Goal: Book appointment/travel/reservation

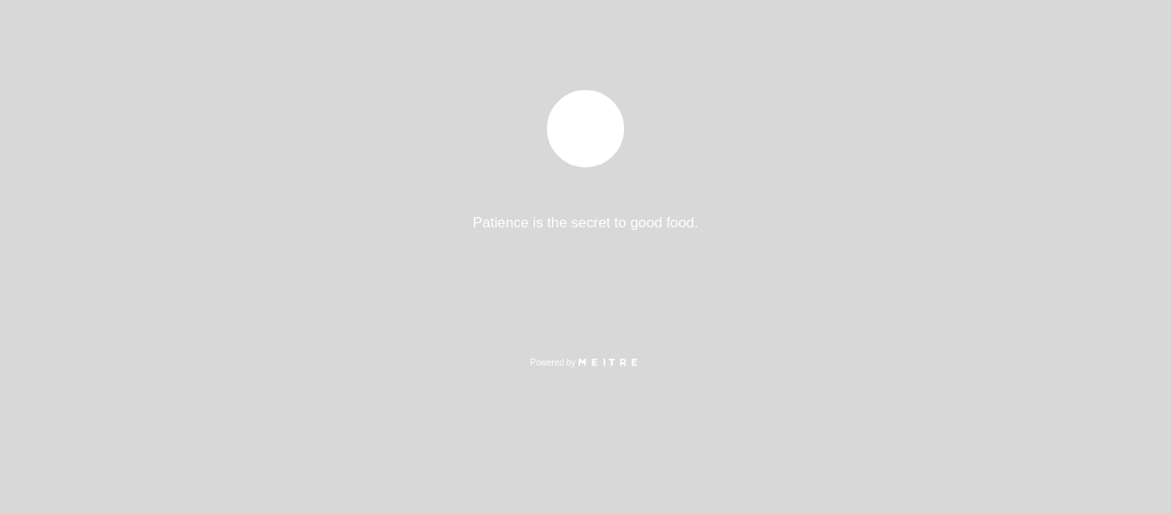
select select "es"
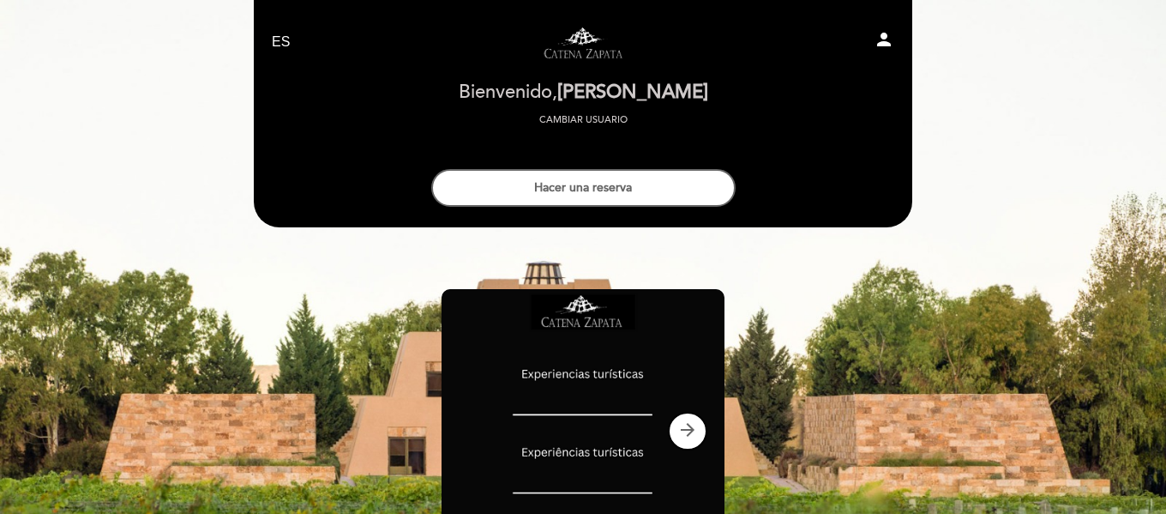
click at [879, 38] on icon "person" at bounding box center [884, 39] width 21 height 21
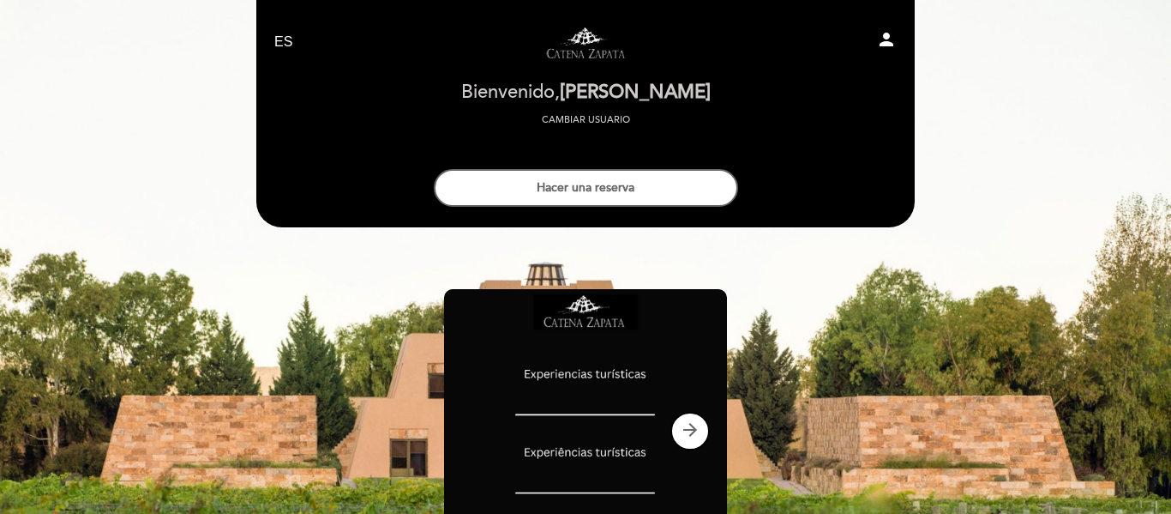
select select "es"
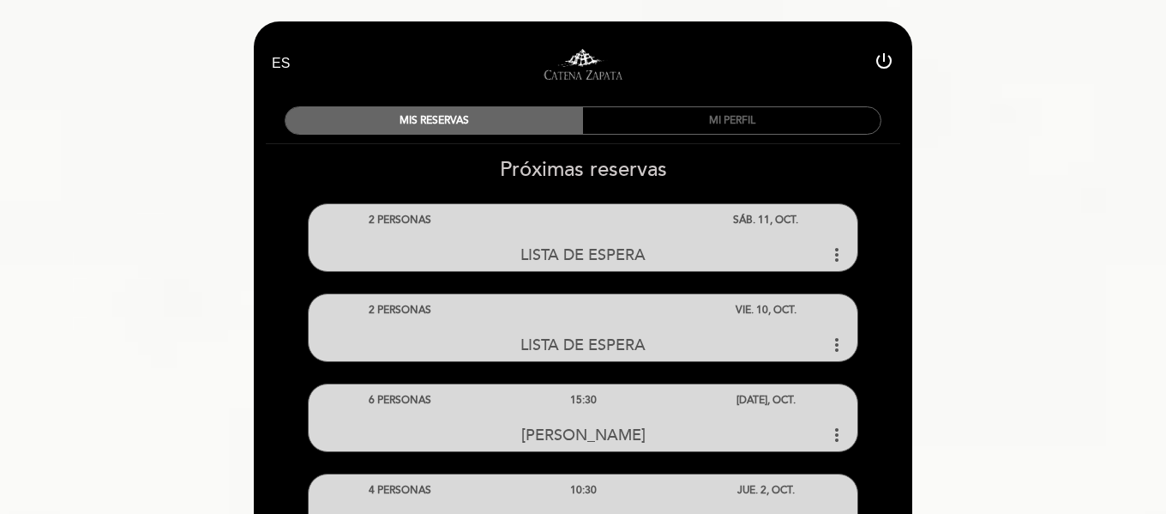
select select "es"
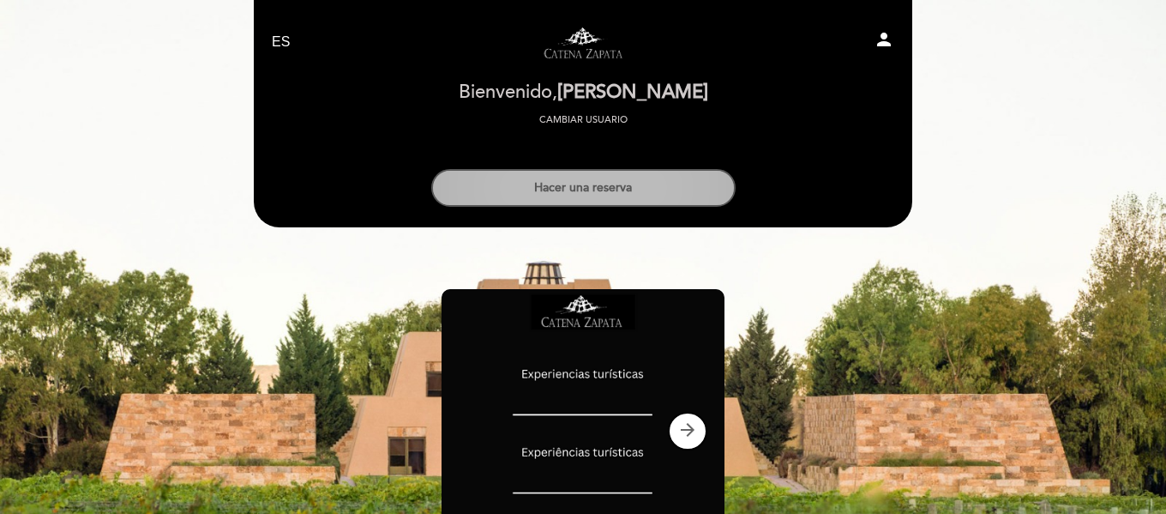
click at [582, 186] on button "Hacer una reserva" at bounding box center [583, 188] width 304 height 38
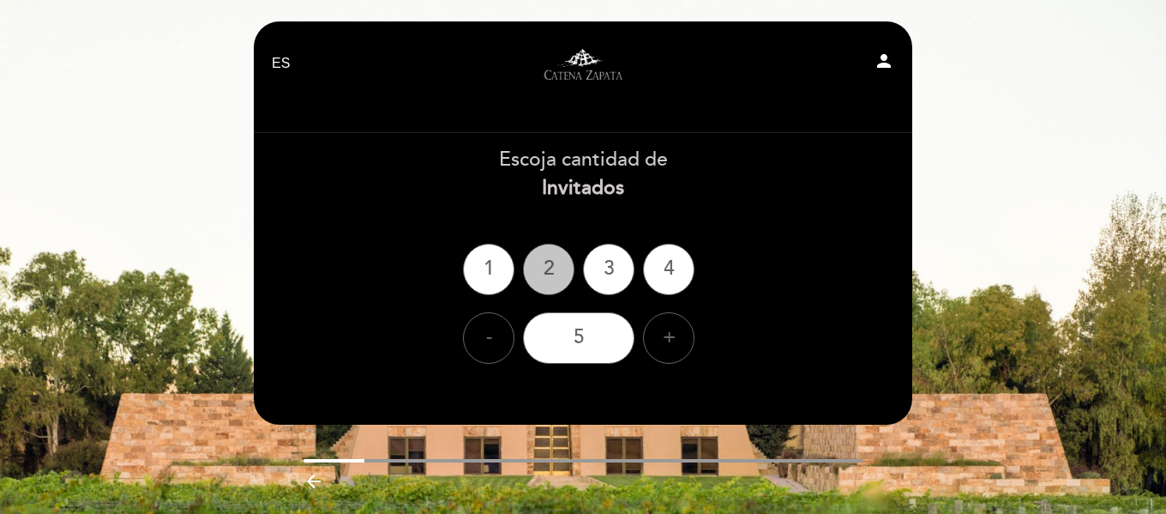
click at [555, 269] on div "2" at bounding box center [548, 269] width 51 height 51
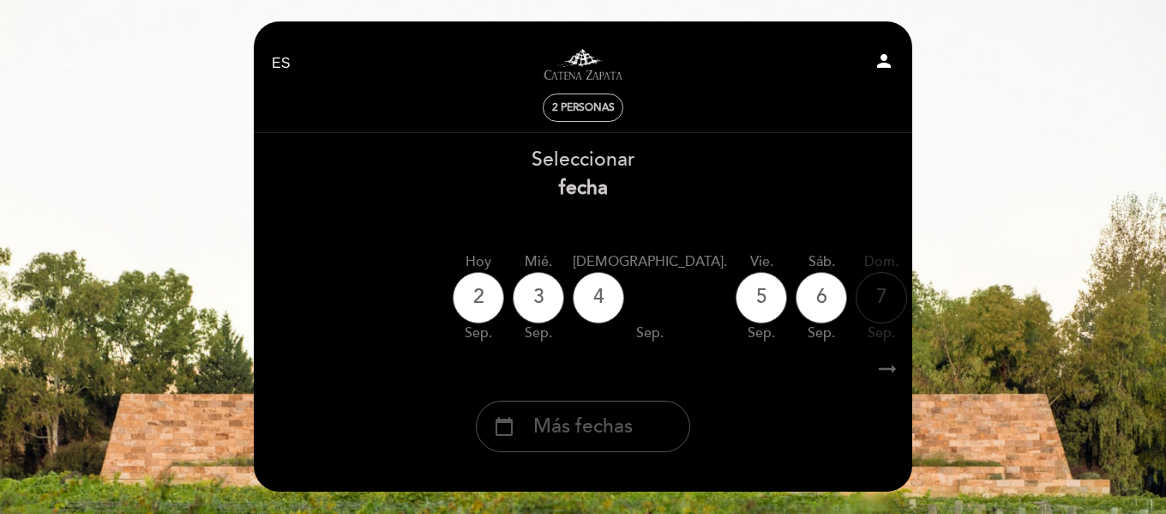
click at [603, 429] on span "Más fechas" at bounding box center [582, 426] width 99 height 28
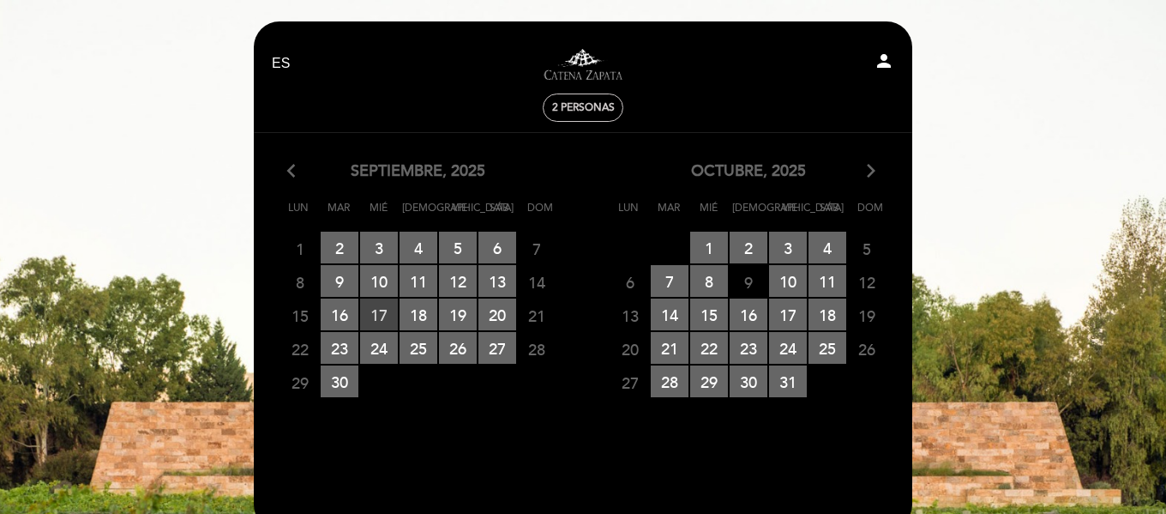
click at [378, 314] on span "17 RESERVAS DISPONIBLES" at bounding box center [379, 314] width 38 height 32
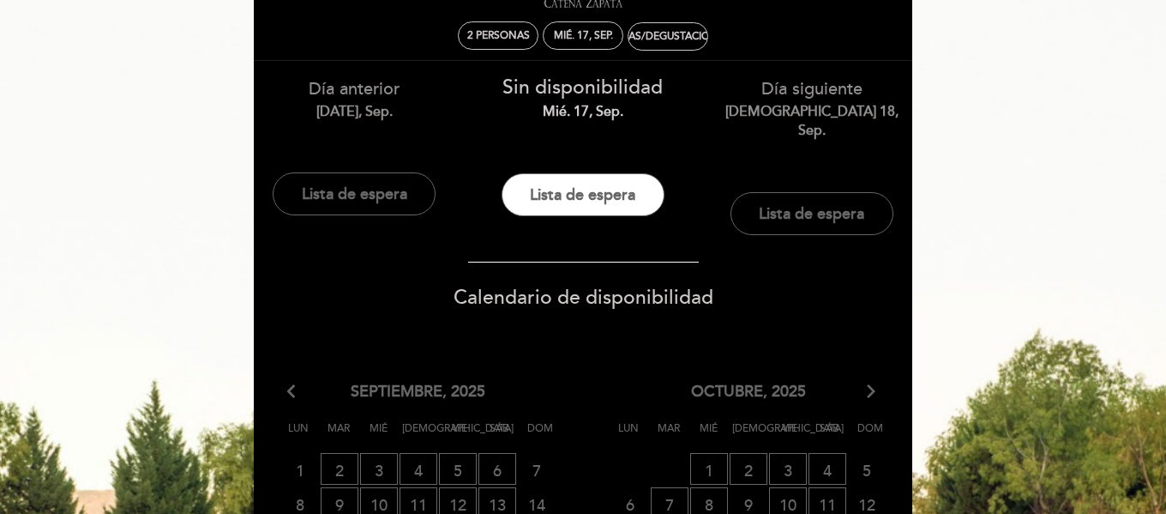
scroll to position [171, 0]
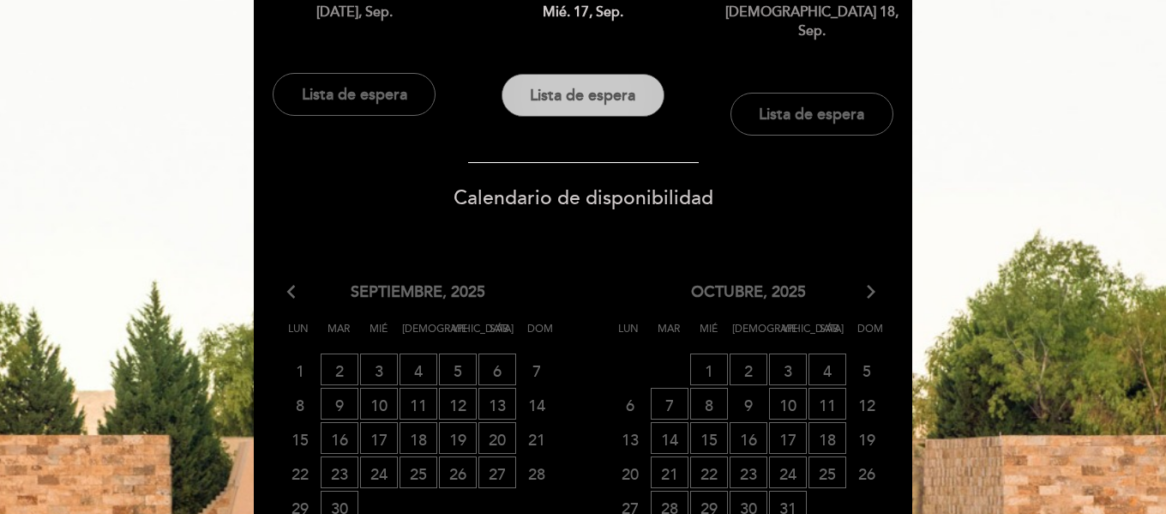
click at [605, 95] on button "Lista de espera" at bounding box center [583, 95] width 163 height 43
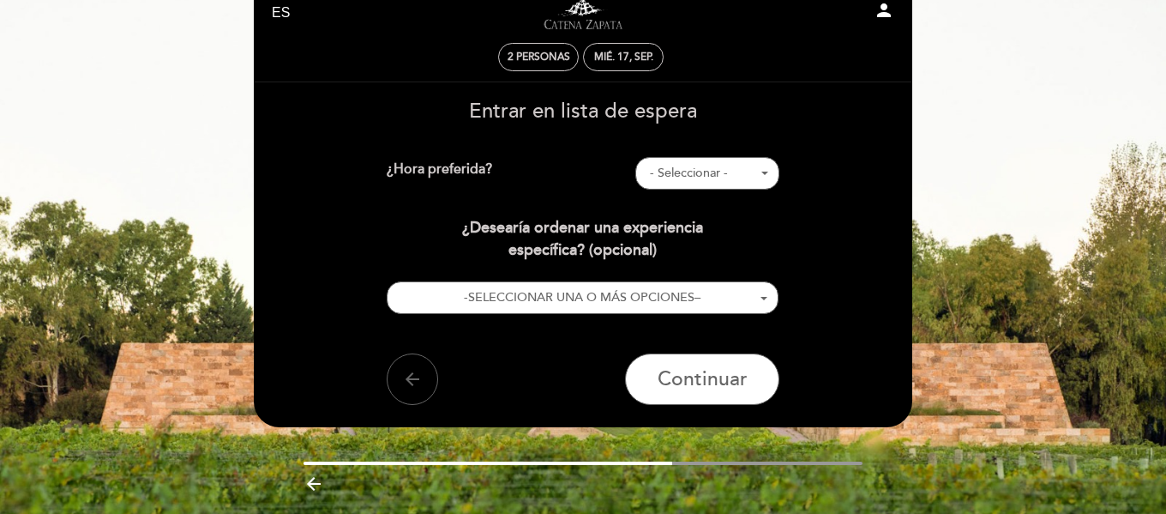
scroll to position [0, 0]
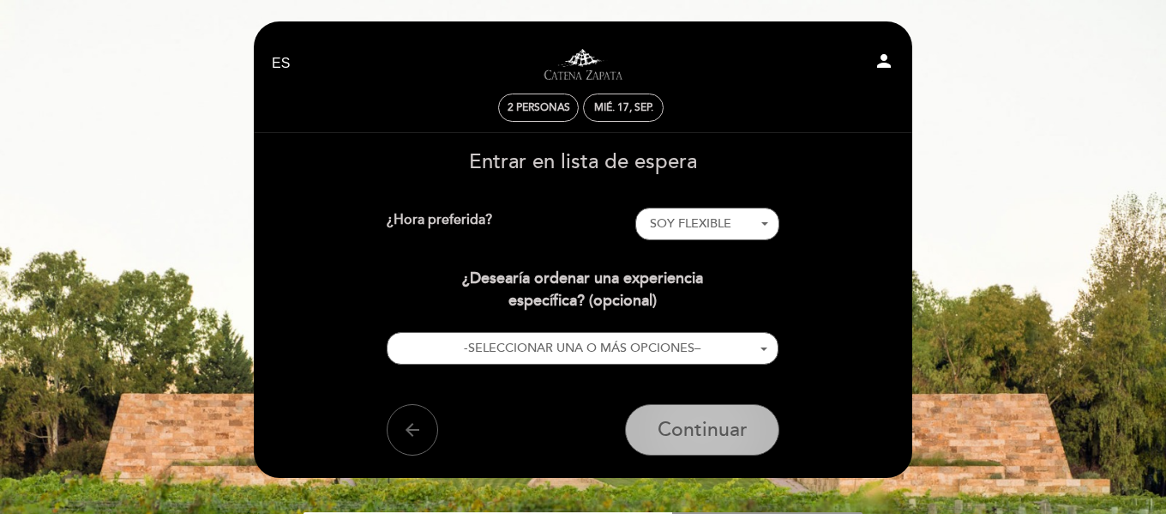
drag, startPoint x: 709, startPoint y: 436, endPoint x: 697, endPoint y: 438, distance: 12.3
click at [708, 436] on span "Continuar" at bounding box center [703, 430] width 90 height 24
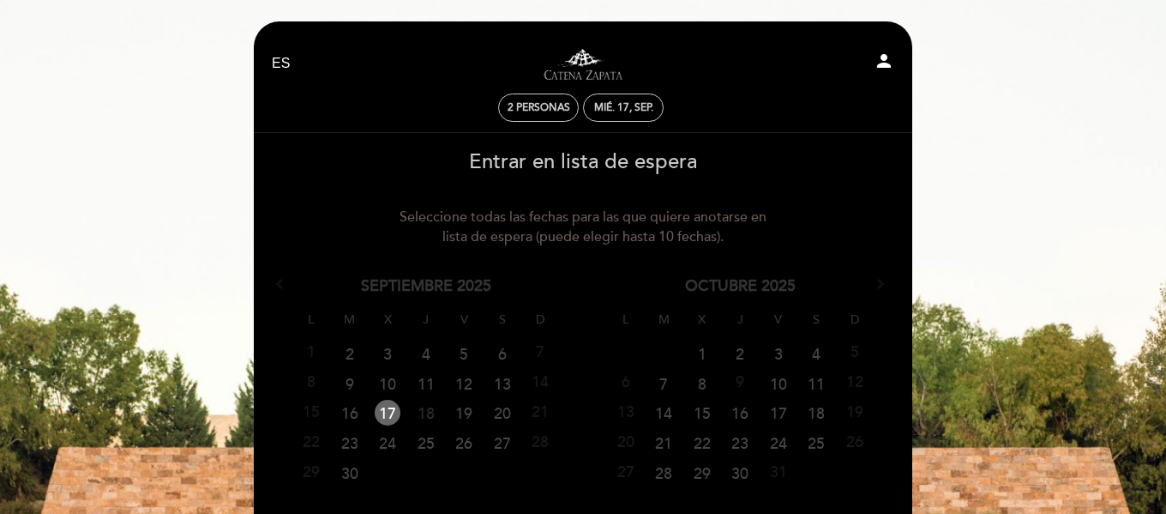
click at [424, 417] on link "18" at bounding box center [426, 413] width 32 height 26
click at [509, 417] on link "20" at bounding box center [502, 413] width 32 height 26
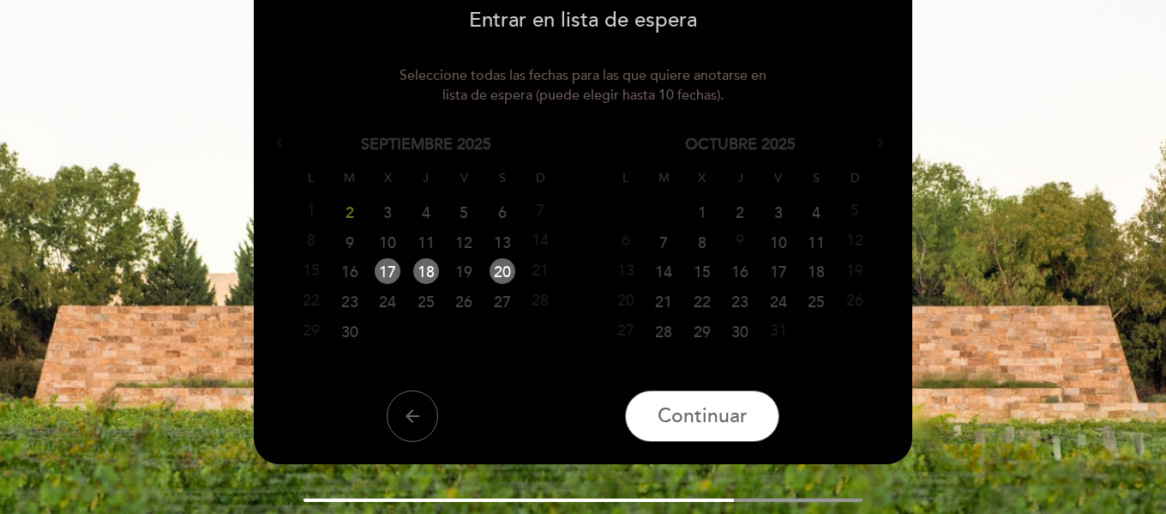
scroll to position [146, 0]
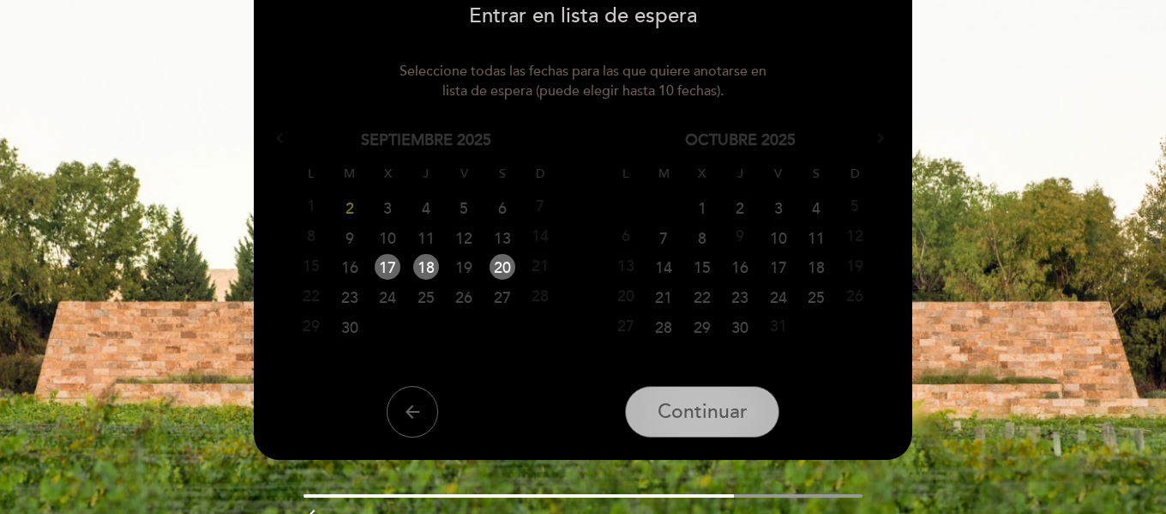
click at [688, 413] on span "Continuar" at bounding box center [703, 412] width 90 height 24
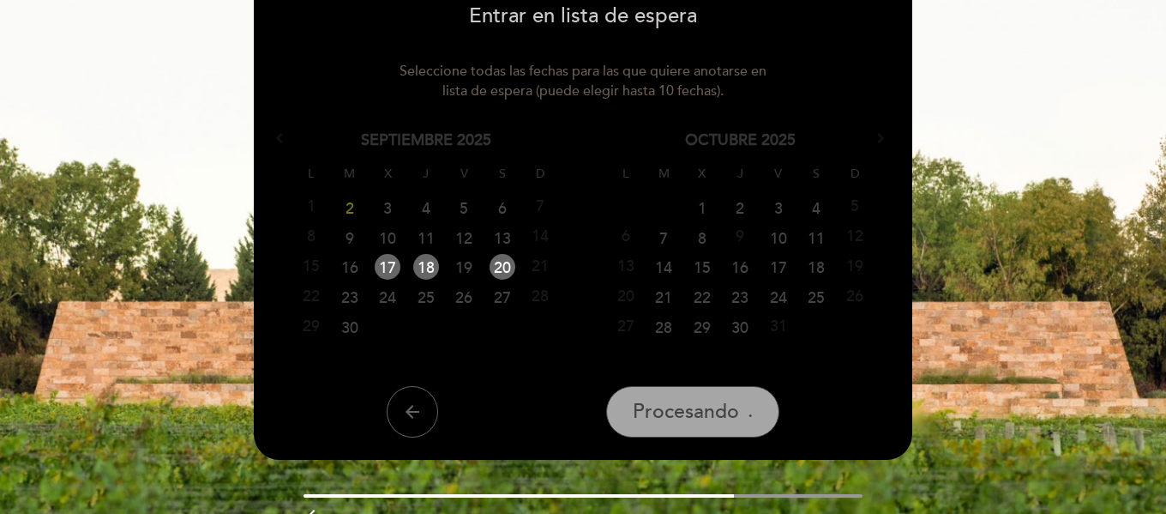
scroll to position [51, 0]
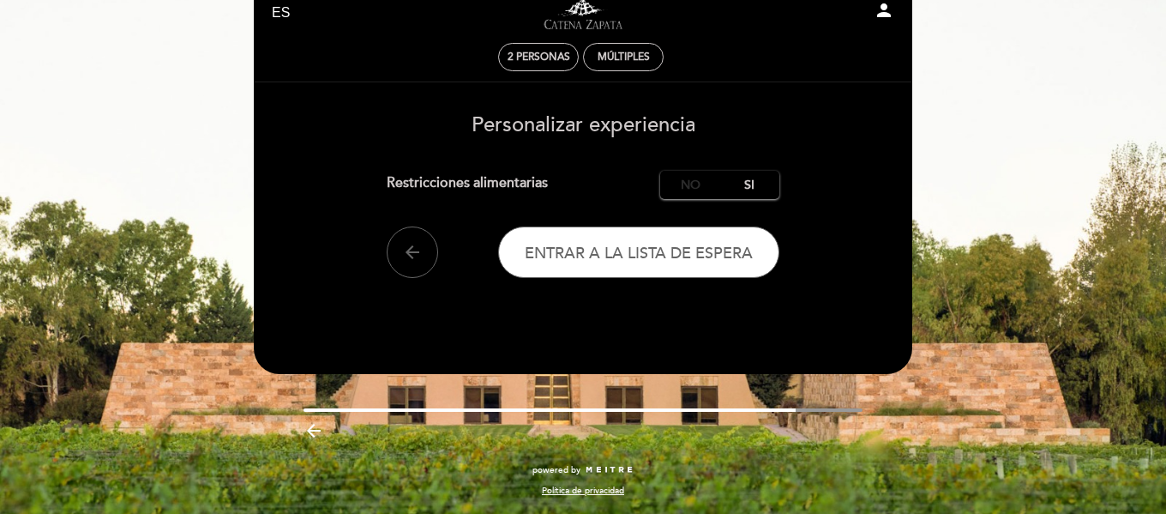
click at [695, 186] on label "No" at bounding box center [690, 185] width 60 height 28
drag, startPoint x: 650, startPoint y: 256, endPoint x: 642, endPoint y: 262, distance: 9.8
click at [651, 255] on span "Entrar a la lista de espera" at bounding box center [639, 253] width 228 height 19
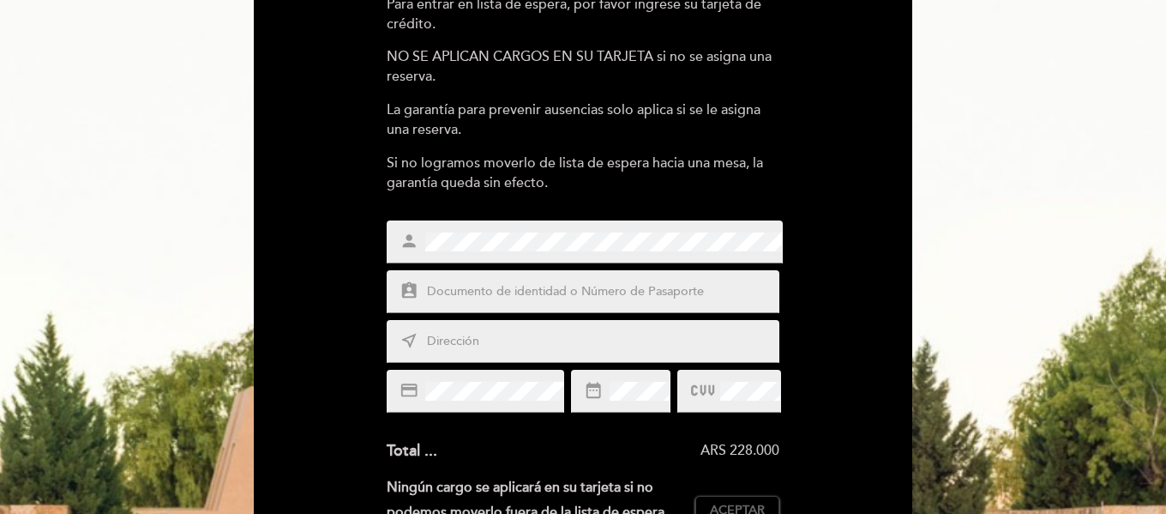
scroll to position [257, 0]
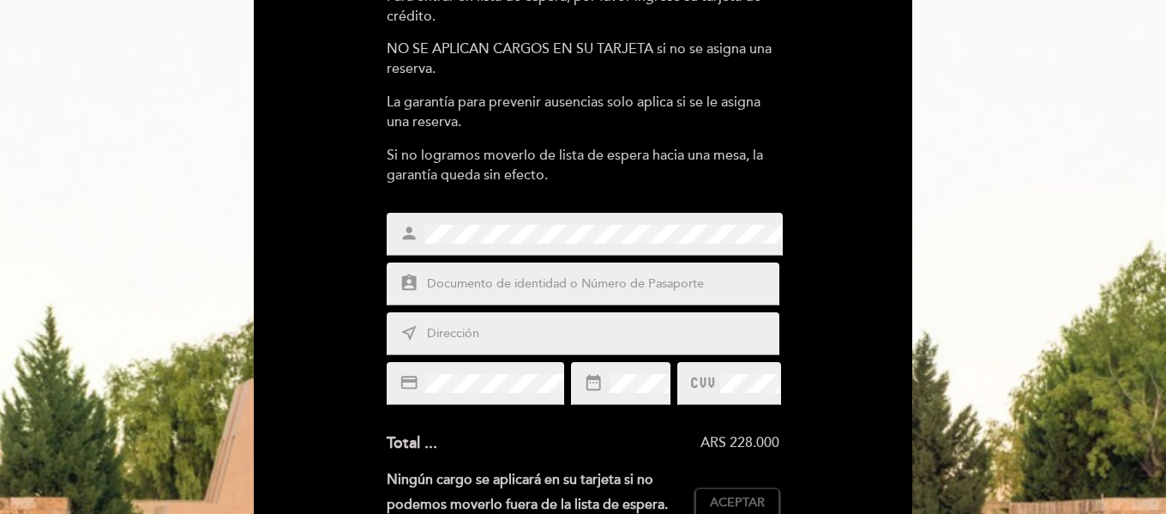
click at [488, 285] on input "text" at bounding box center [603, 284] width 357 height 20
type input "17751177"
click at [448, 334] on input "text" at bounding box center [603, 334] width 357 height 20
type input "[PERSON_NAME] 25"
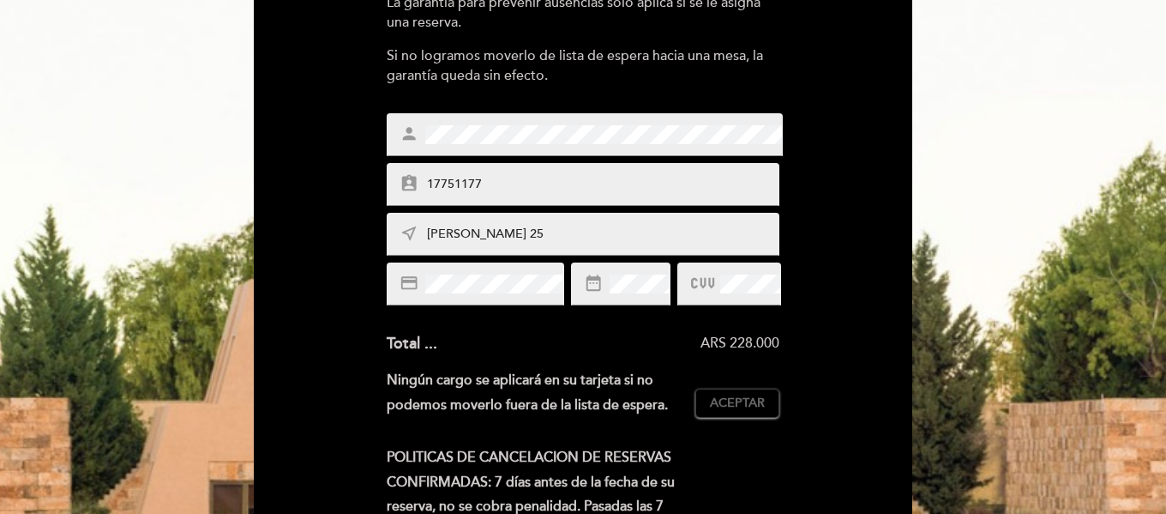
scroll to position [514, 0]
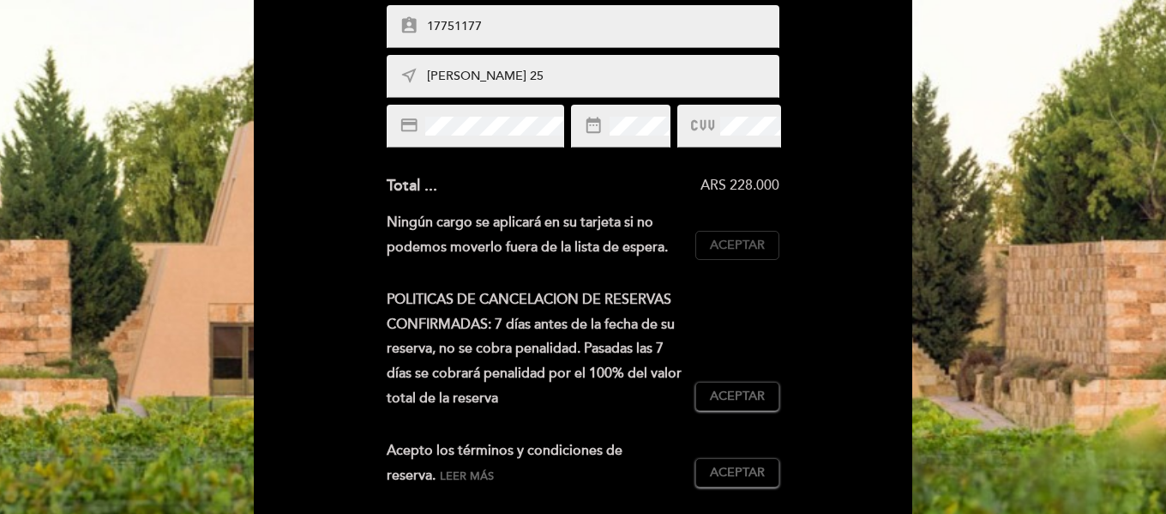
click at [732, 252] on span "Aceptar" at bounding box center [737, 246] width 55 height 18
click at [761, 392] on span "Aceptar" at bounding box center [737, 397] width 55 height 18
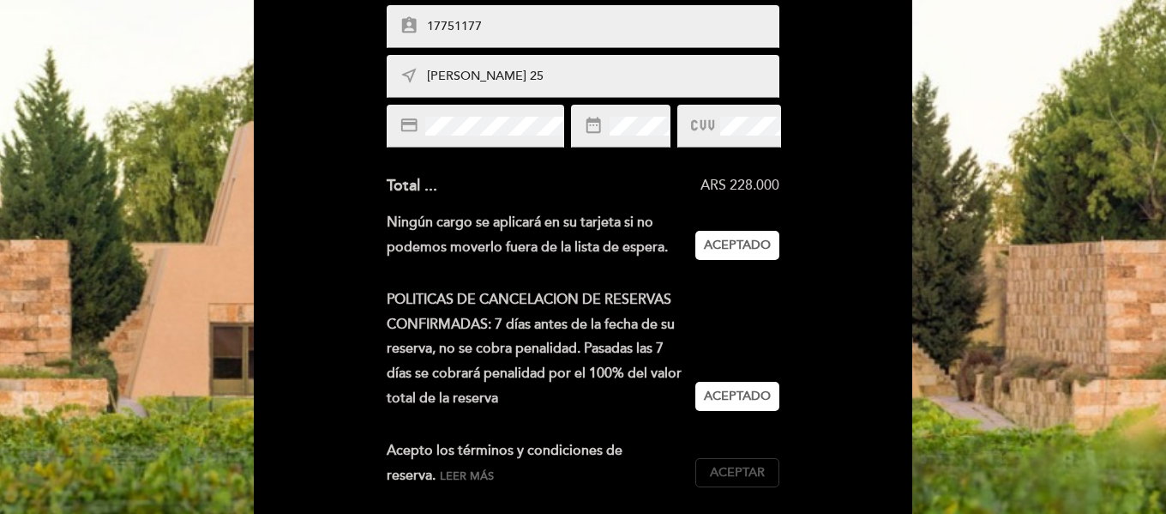
click at [751, 471] on span "Aceptar" at bounding box center [737, 473] width 55 height 18
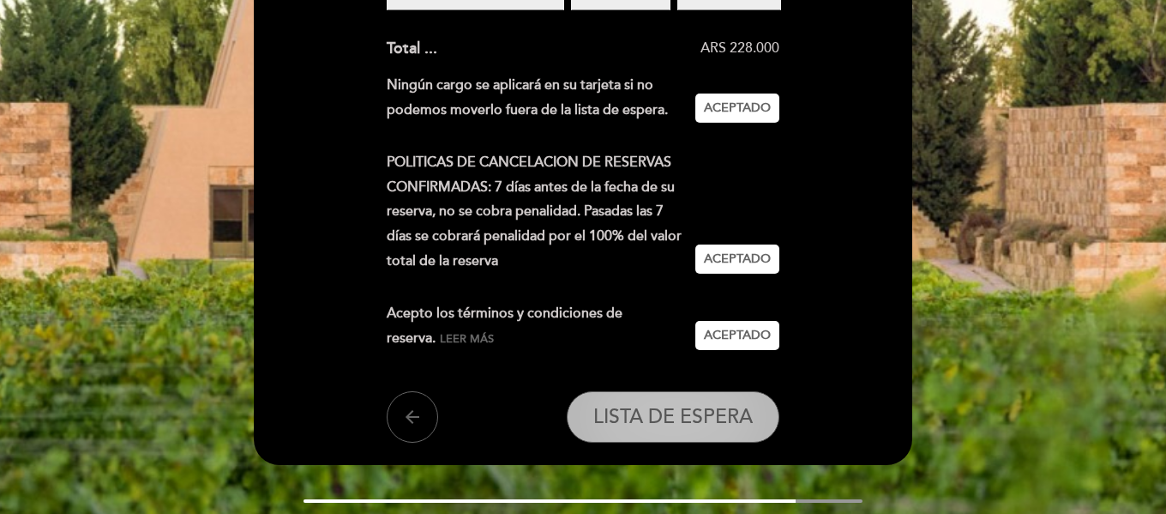
scroll to position [686, 0]
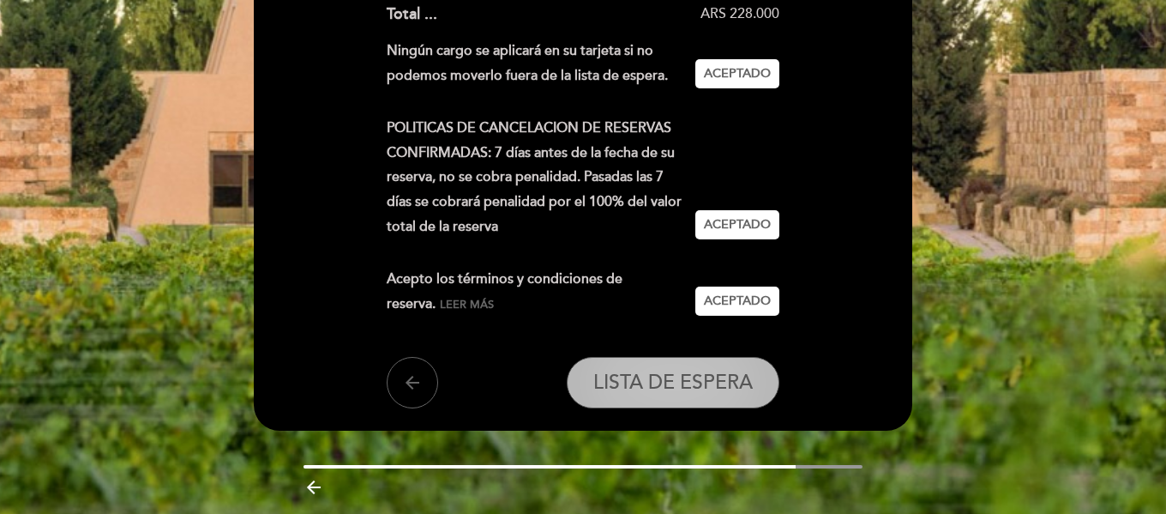
click at [710, 376] on span "LISTA DE ESPERA" at bounding box center [672, 383] width 159 height 24
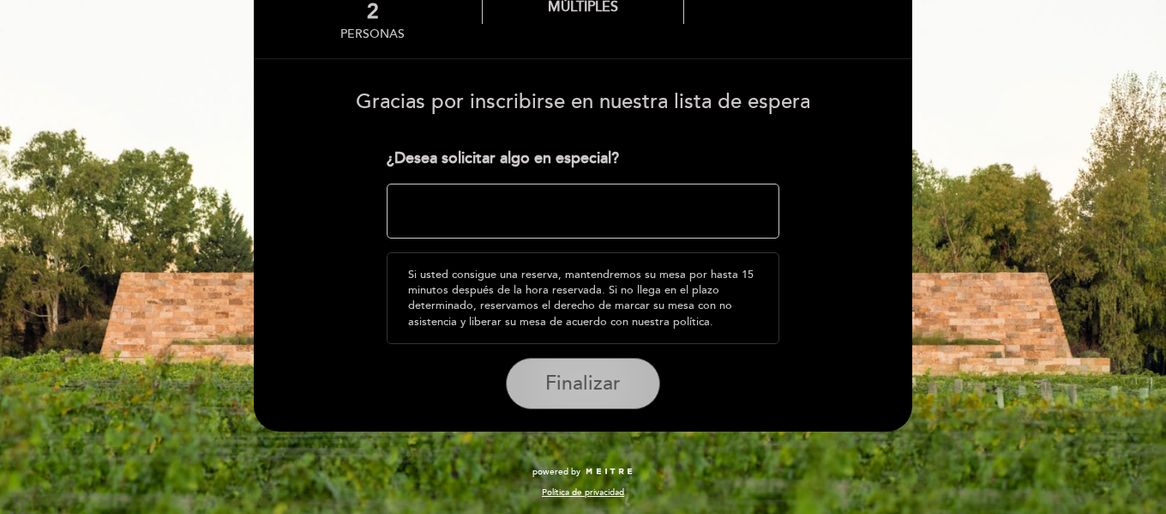
scroll to position [123, 0]
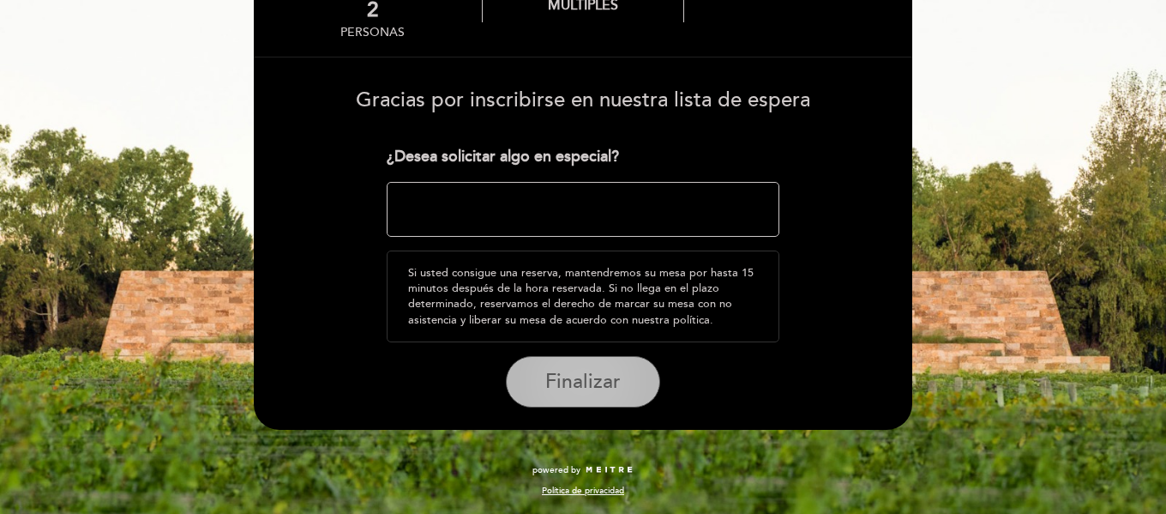
click at [567, 391] on span "Finalizar" at bounding box center [582, 382] width 75 height 24
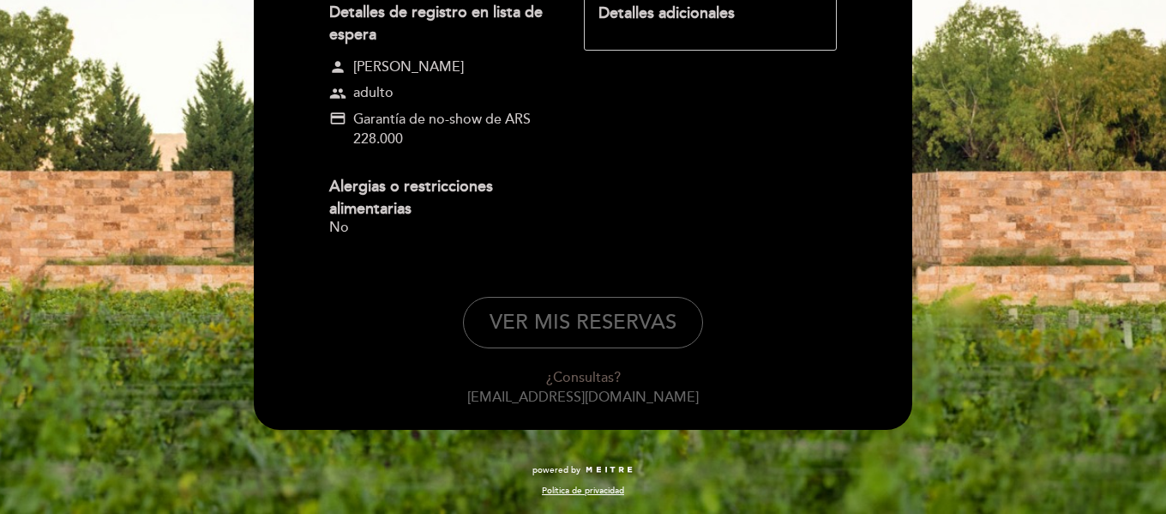
scroll to position [0, 0]
